Goal: Navigation & Orientation: Find specific page/section

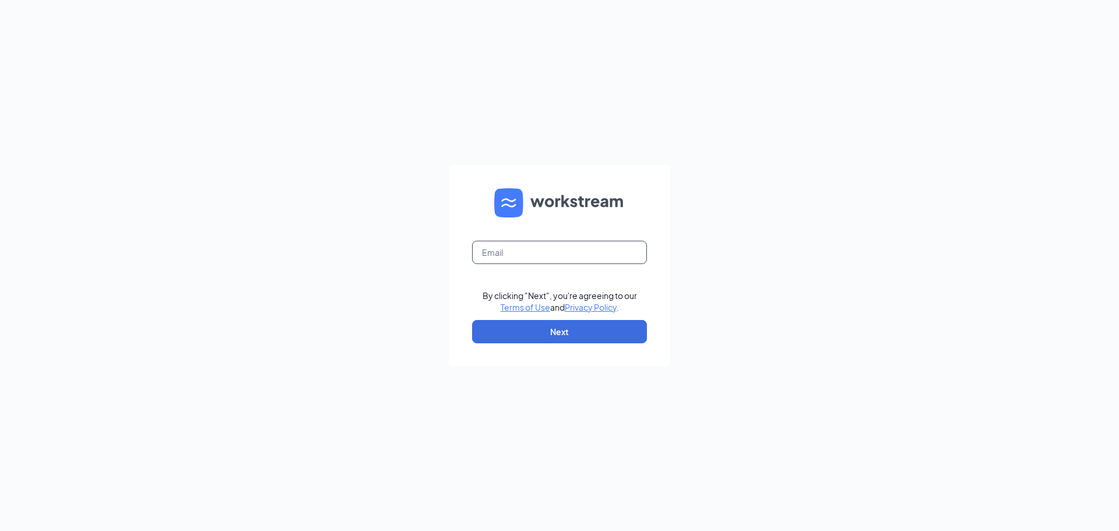
click at [548, 245] on input "text" at bounding box center [559, 252] width 175 height 23
type input "opssupport@hbboys.com"
click at [548, 336] on button "Next" at bounding box center [559, 331] width 175 height 23
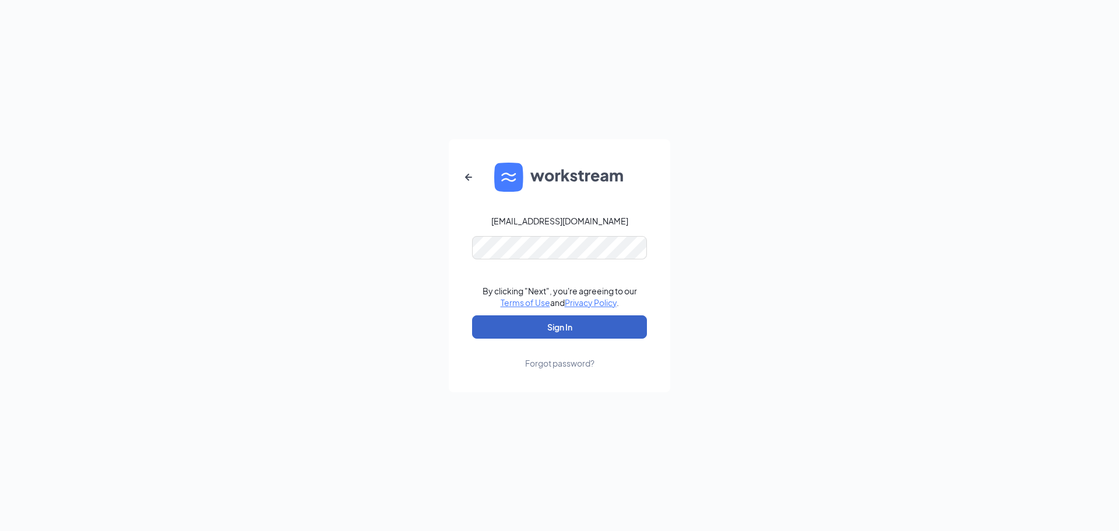
click at [620, 328] on button "Sign In" at bounding box center [559, 326] width 175 height 23
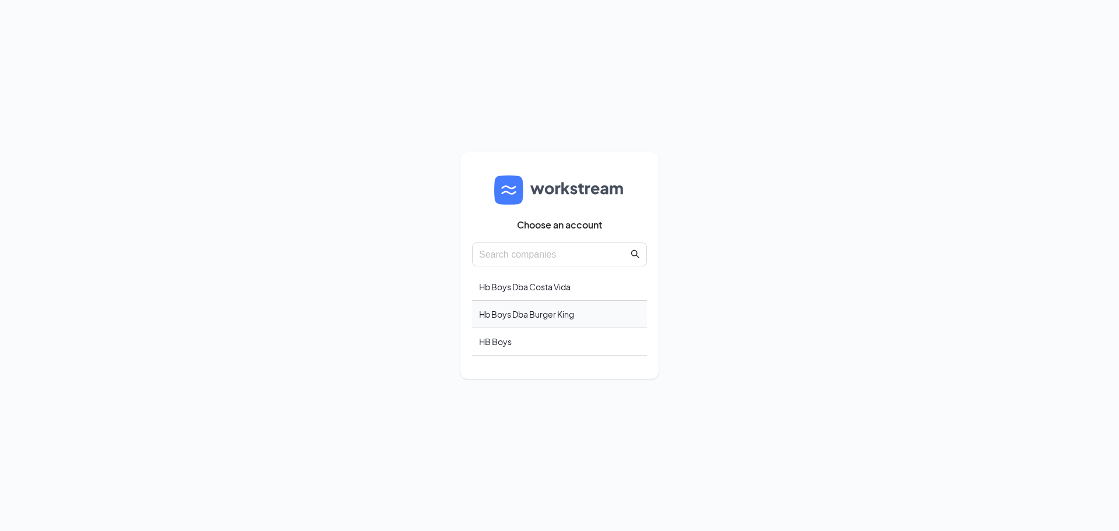
click at [595, 314] on div "Hb Boys Dba Burger King" at bounding box center [559, 314] width 175 height 27
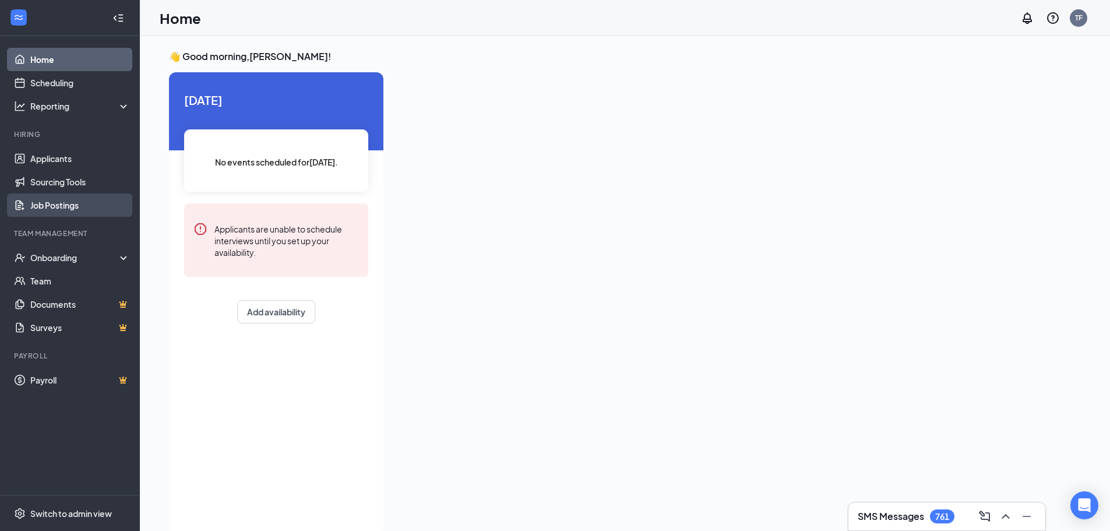
click at [61, 206] on link "Job Postings" at bounding box center [80, 205] width 100 height 23
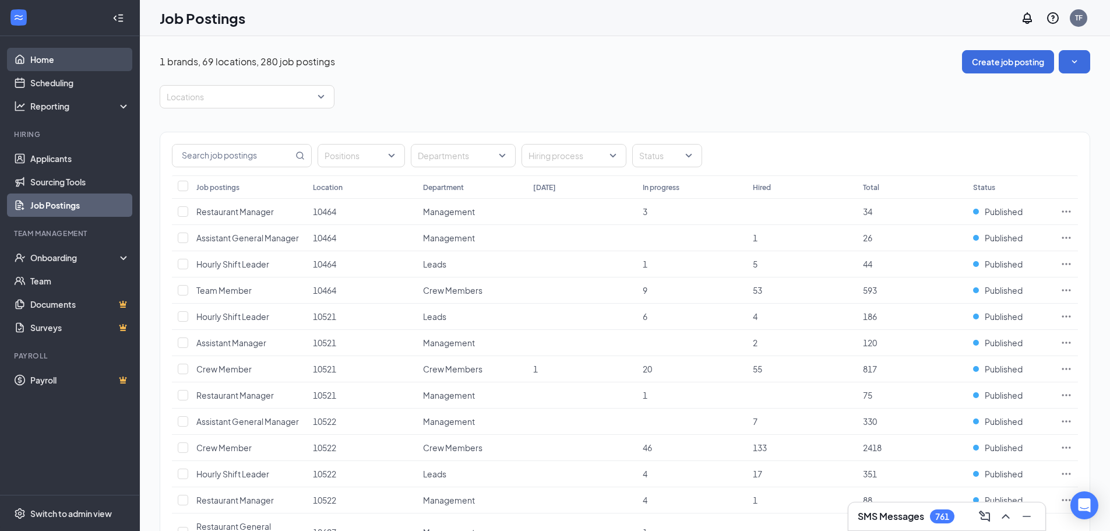
click at [39, 55] on link "Home" at bounding box center [80, 59] width 100 height 23
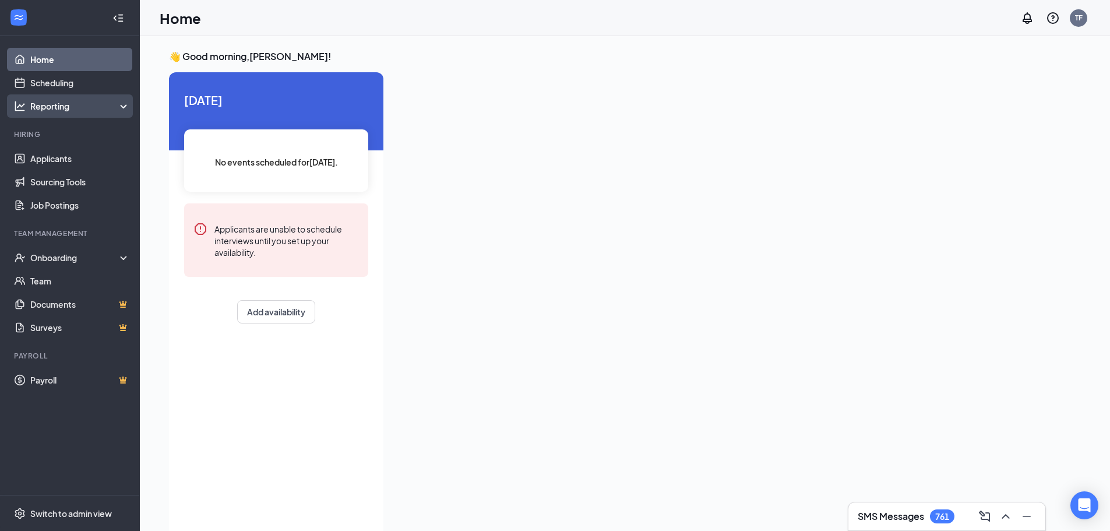
click at [37, 108] on div "Reporting" at bounding box center [80, 106] width 100 height 12
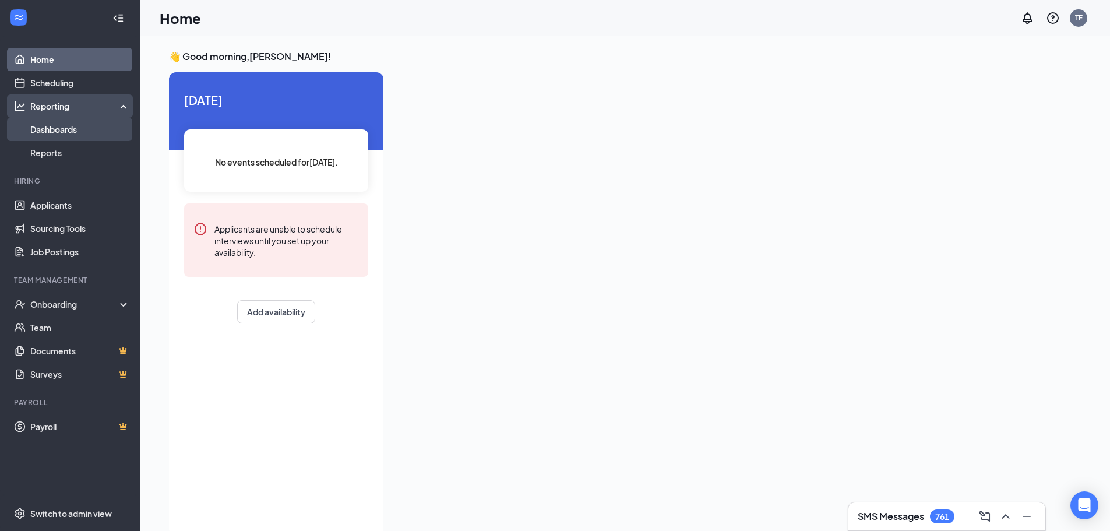
click at [51, 131] on link "Dashboards" at bounding box center [80, 129] width 100 height 23
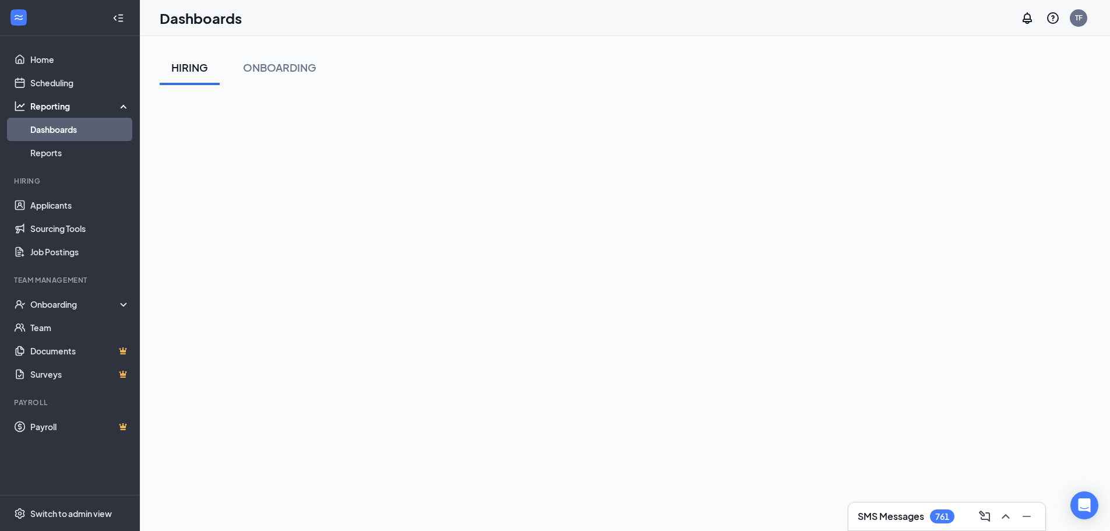
click at [195, 66] on div "HIRING" at bounding box center [189, 67] width 37 height 15
click at [1006, 149] on link "Switch account" at bounding box center [987, 150] width 58 height 10
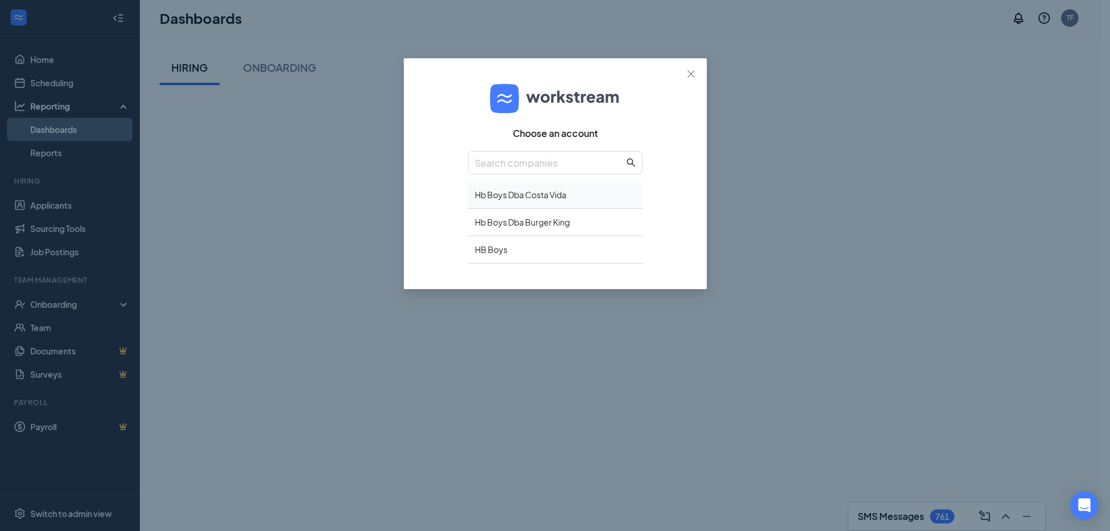
click at [593, 195] on div "Hb Boys Dba Costa Vida" at bounding box center [555, 194] width 175 height 27
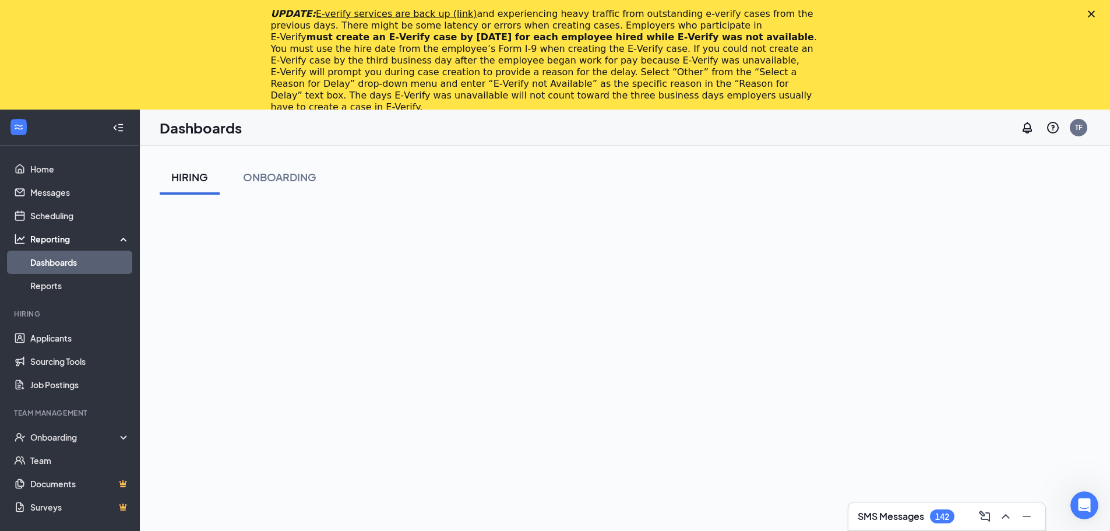
click at [1095, 14] on icon "Close" at bounding box center [1091, 13] width 7 height 7
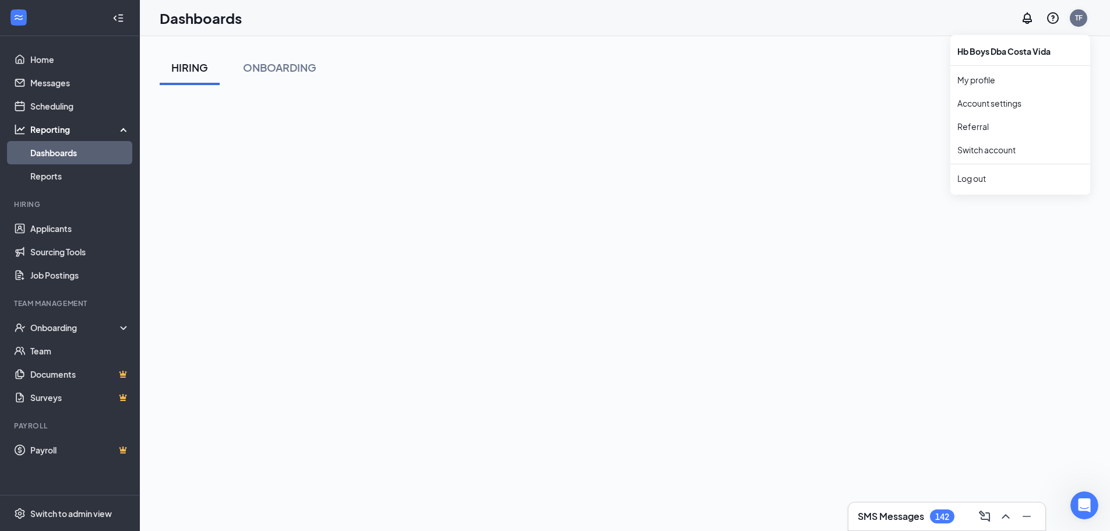
click at [1080, 22] on div "TF" at bounding box center [1079, 18] width 8 height 10
click at [991, 150] on link "Switch account" at bounding box center [987, 150] width 58 height 10
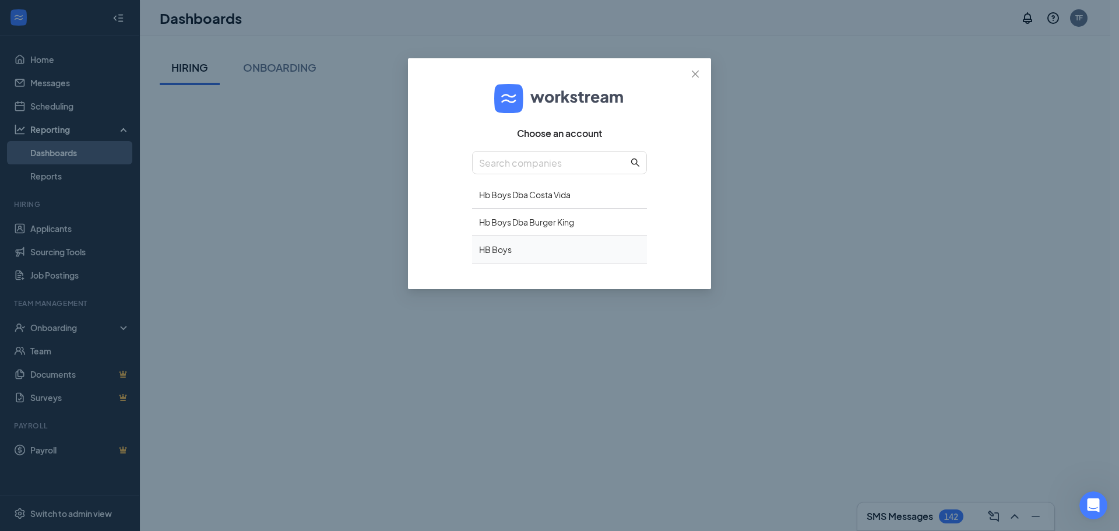
click at [581, 254] on div "HB Boys" at bounding box center [559, 249] width 175 height 27
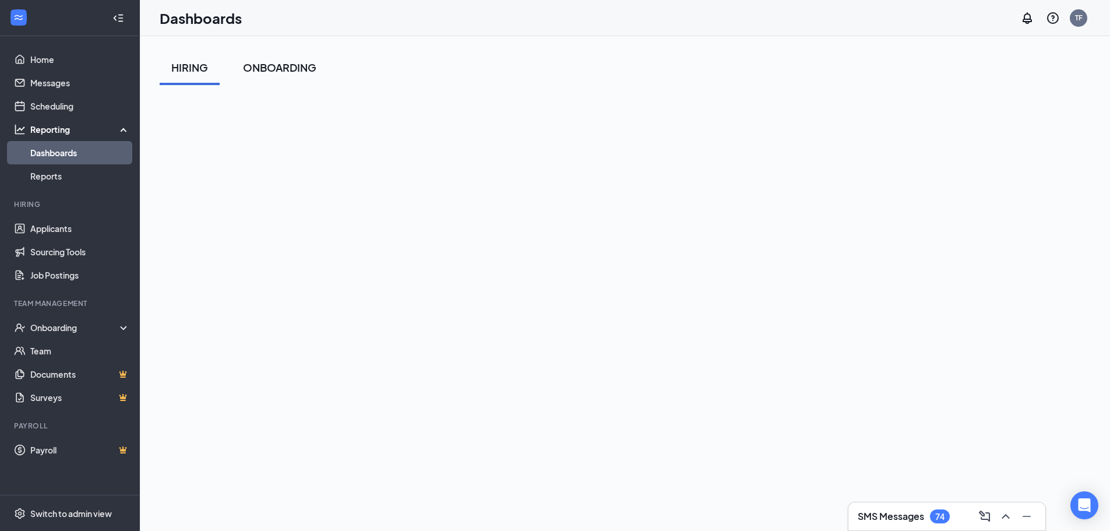
click at [294, 65] on div "ONBOARDING" at bounding box center [279, 67] width 73 height 15
click at [195, 68] on div "HIRING" at bounding box center [189, 67] width 37 height 15
click at [66, 154] on link "Dashboards" at bounding box center [80, 152] width 100 height 23
click at [65, 176] on link "Reports" at bounding box center [80, 175] width 100 height 23
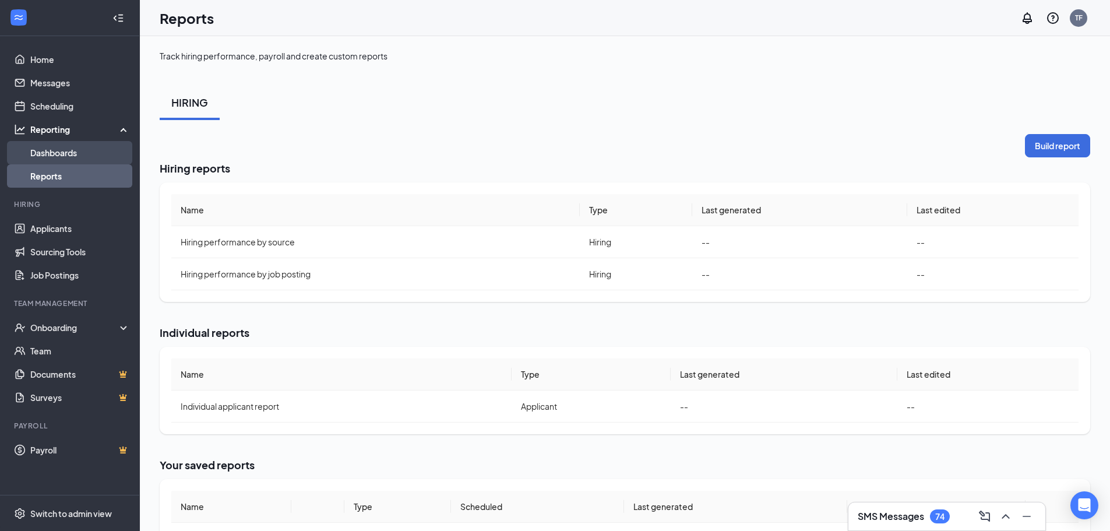
click at [68, 153] on link "Dashboards" at bounding box center [80, 152] width 100 height 23
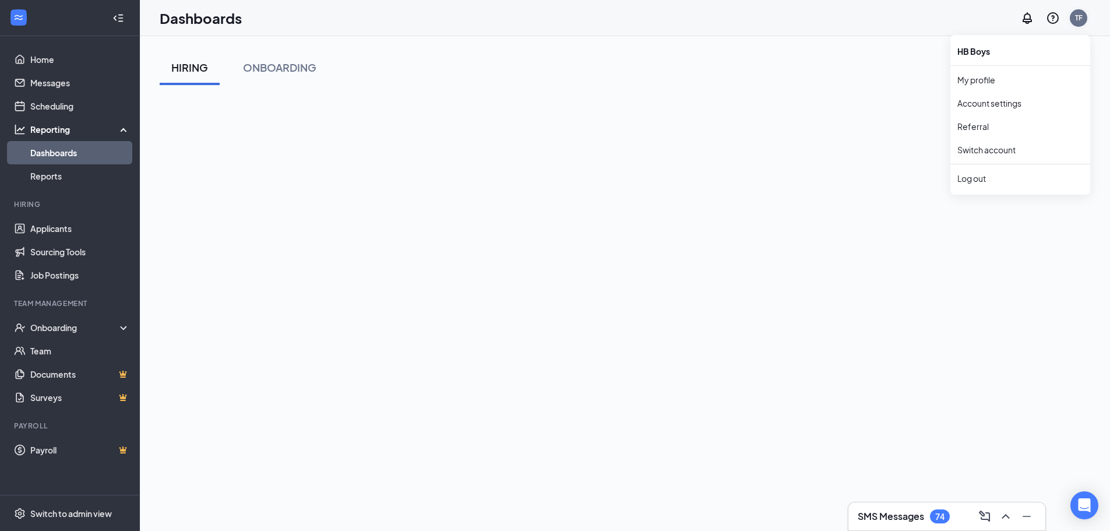
click at [1079, 20] on div "TF" at bounding box center [1079, 18] width 8 height 10
click at [1005, 147] on link "Switch account" at bounding box center [987, 150] width 58 height 10
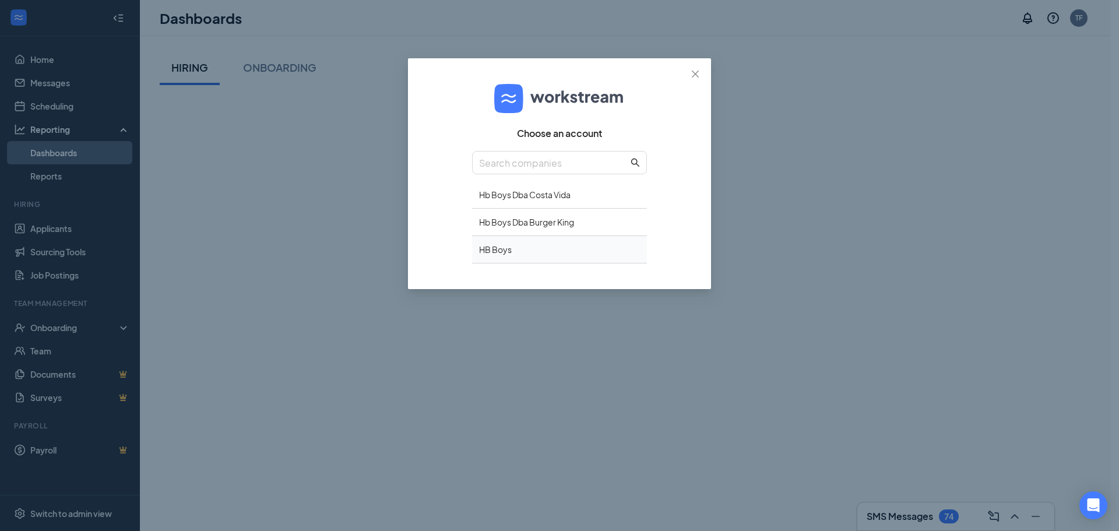
click at [543, 243] on div "HB Boys" at bounding box center [559, 249] width 175 height 27
